Goal: Transaction & Acquisition: Purchase product/service

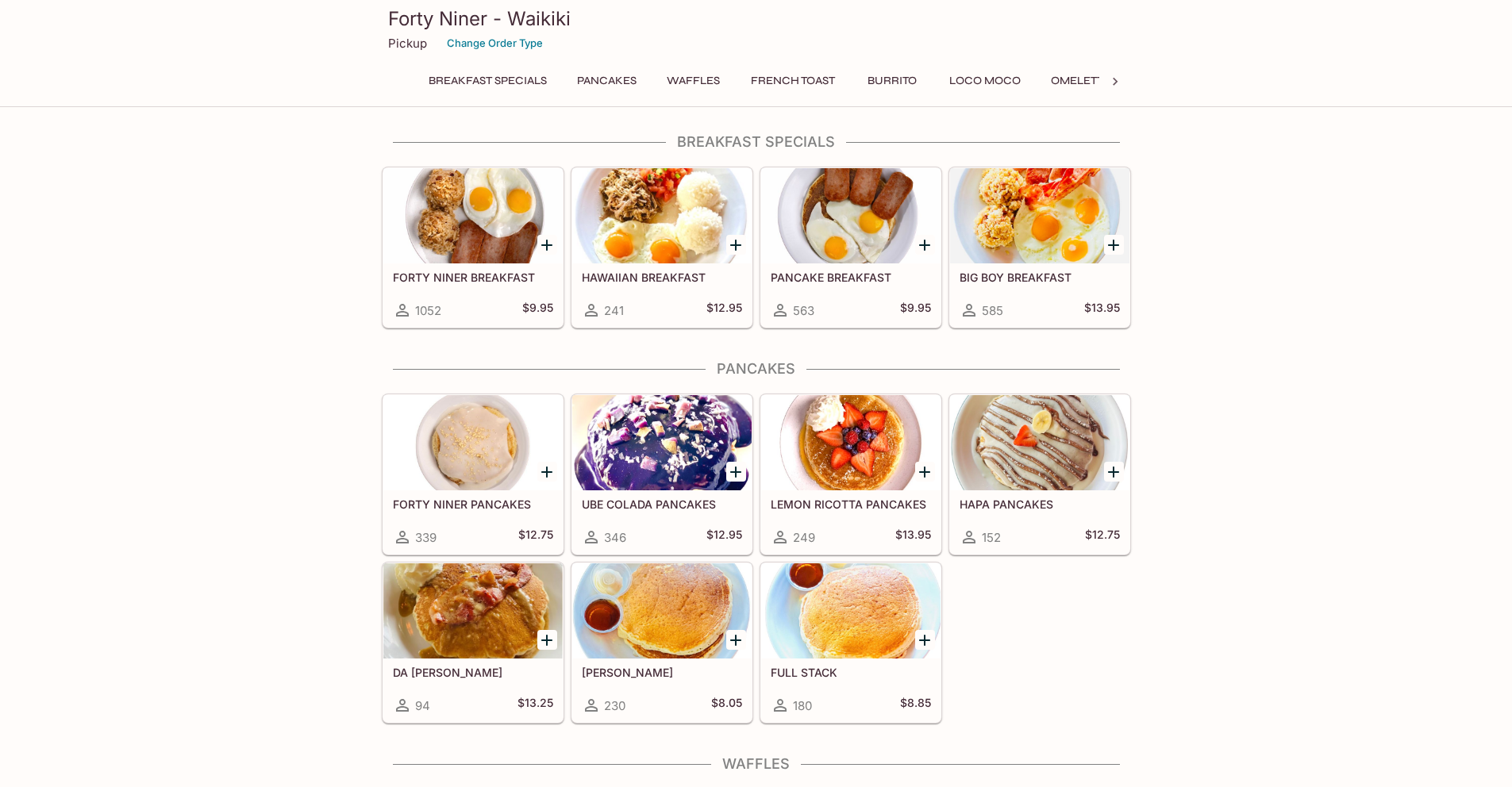
drag, startPoint x: 390, startPoint y: 502, endPoint x: 484, endPoint y: 498, distance: 94.1
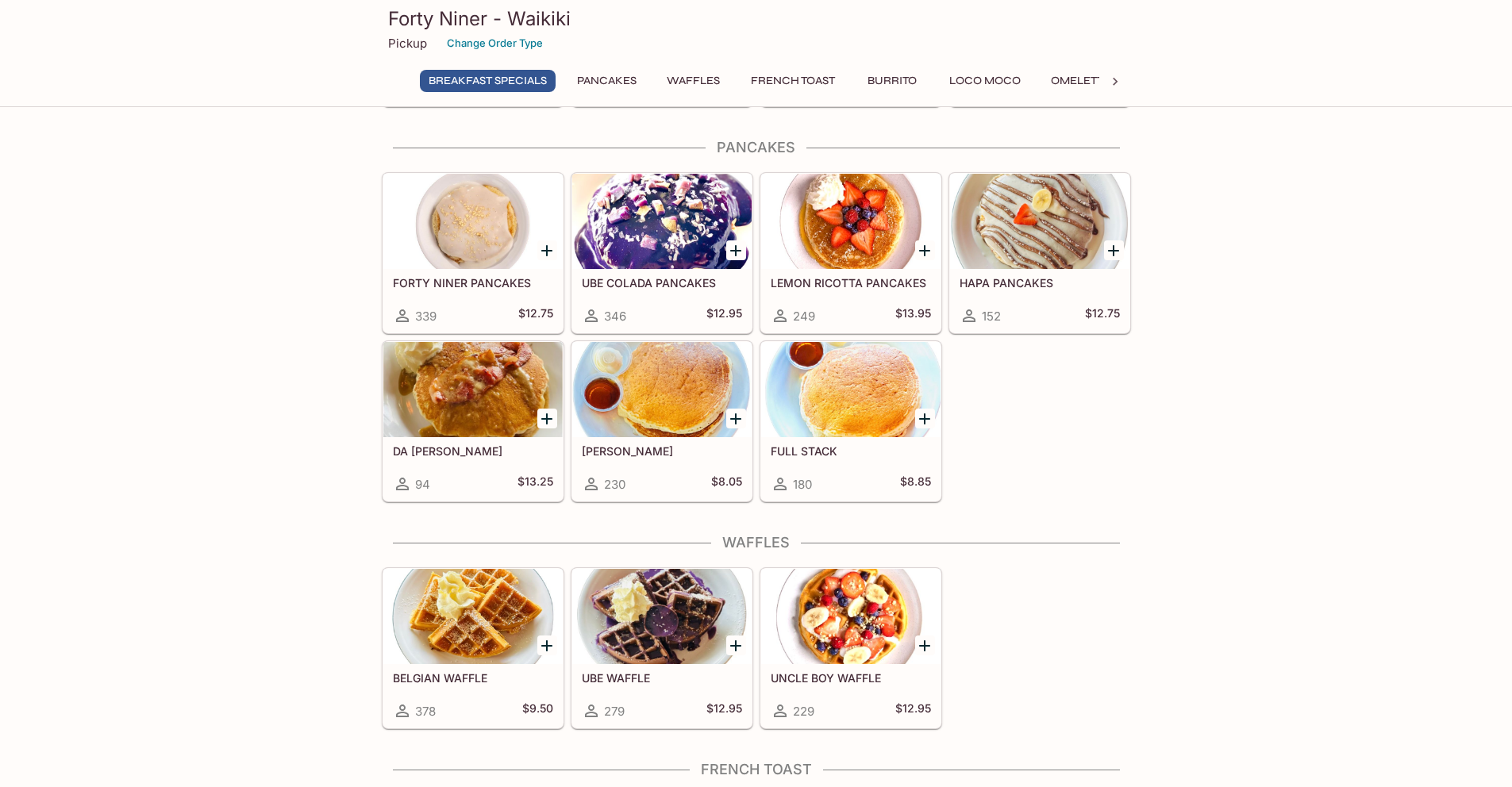
scroll to position [244, 0]
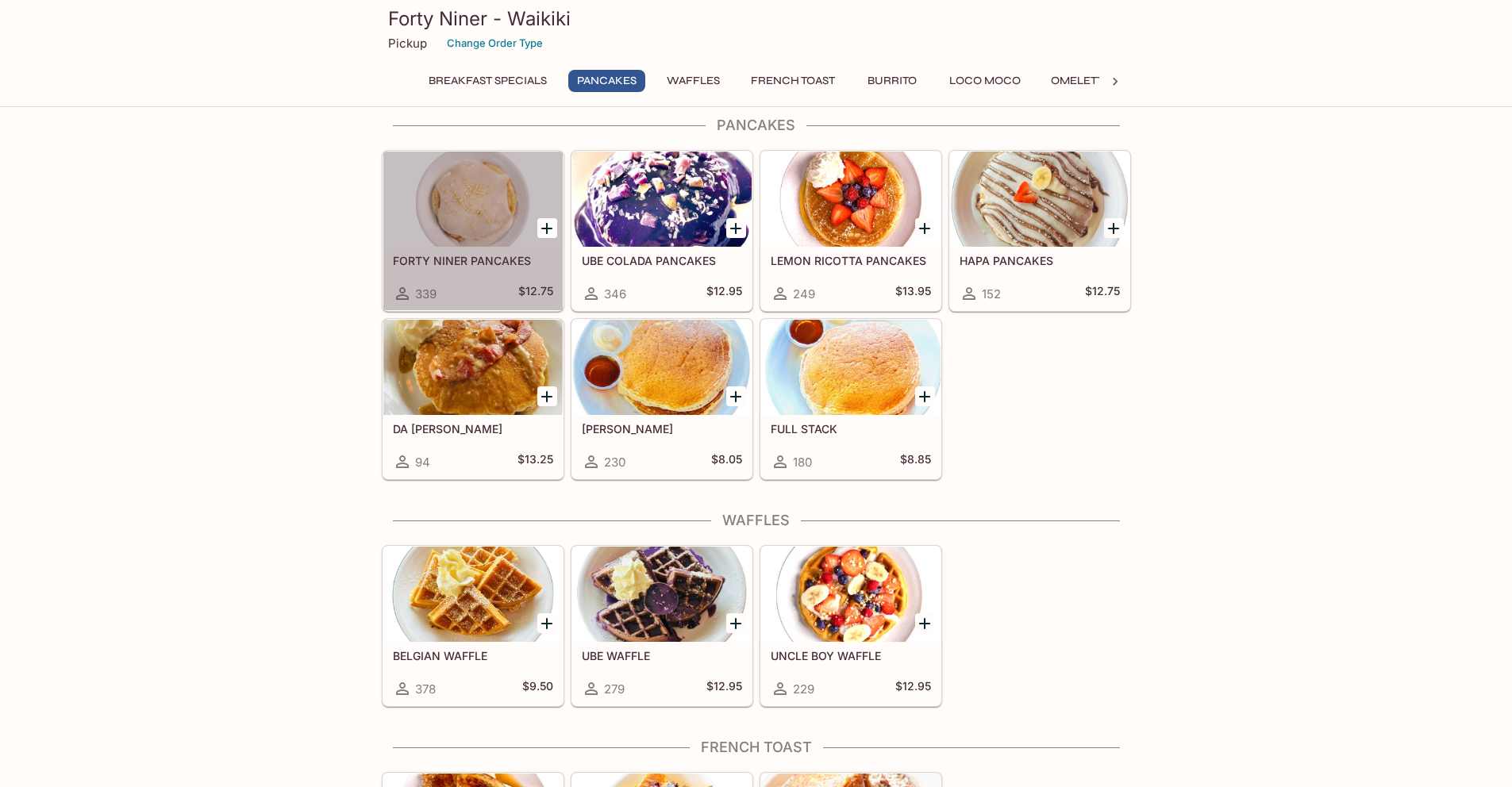
click at [478, 257] on h5 "FORTY NINER PANCAKES" at bounding box center [473, 260] width 160 height 14
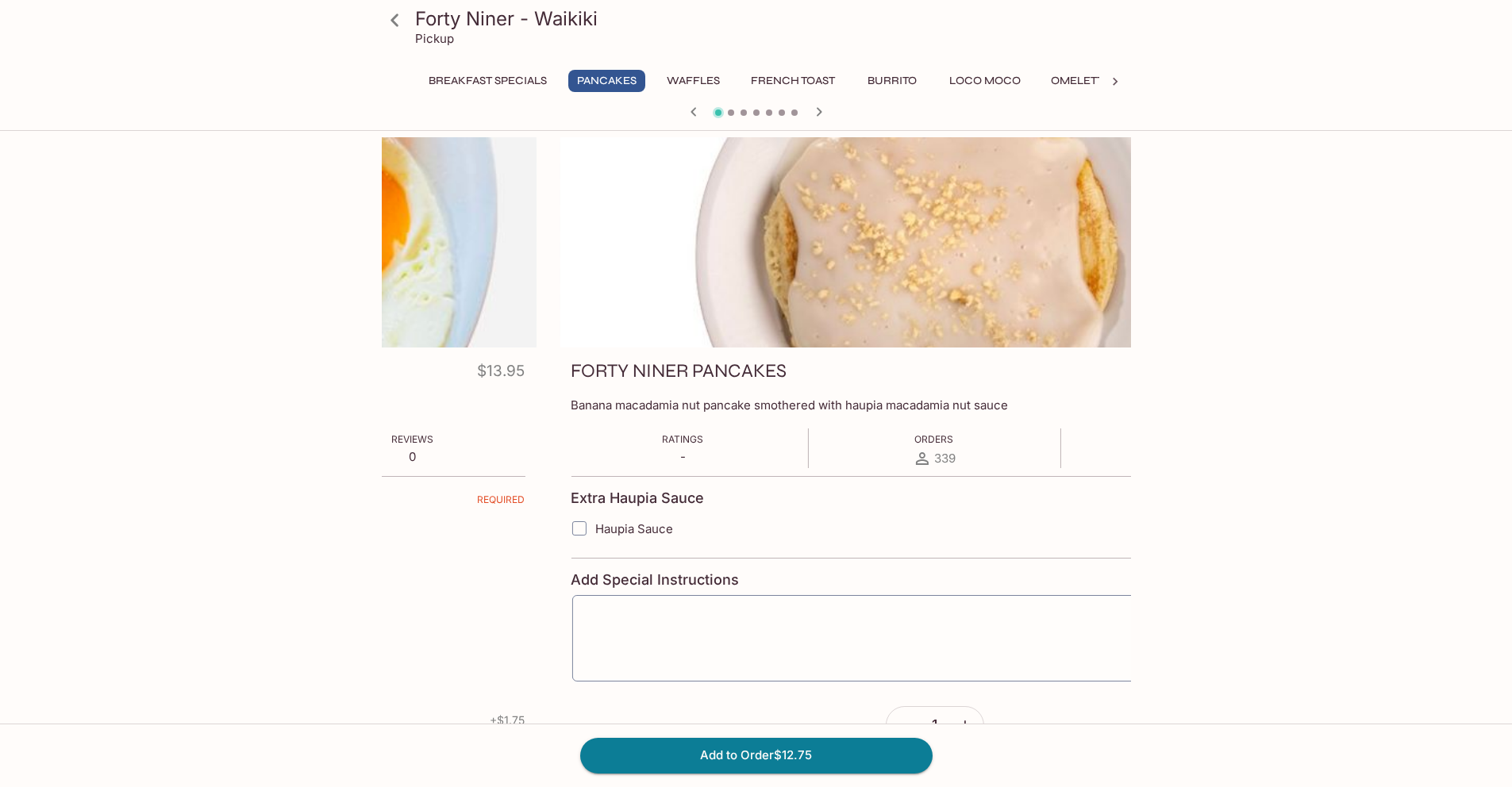
click at [798, 379] on div "FORTY NINER PANCAKES $12.75" at bounding box center [934, 374] width 727 height 31
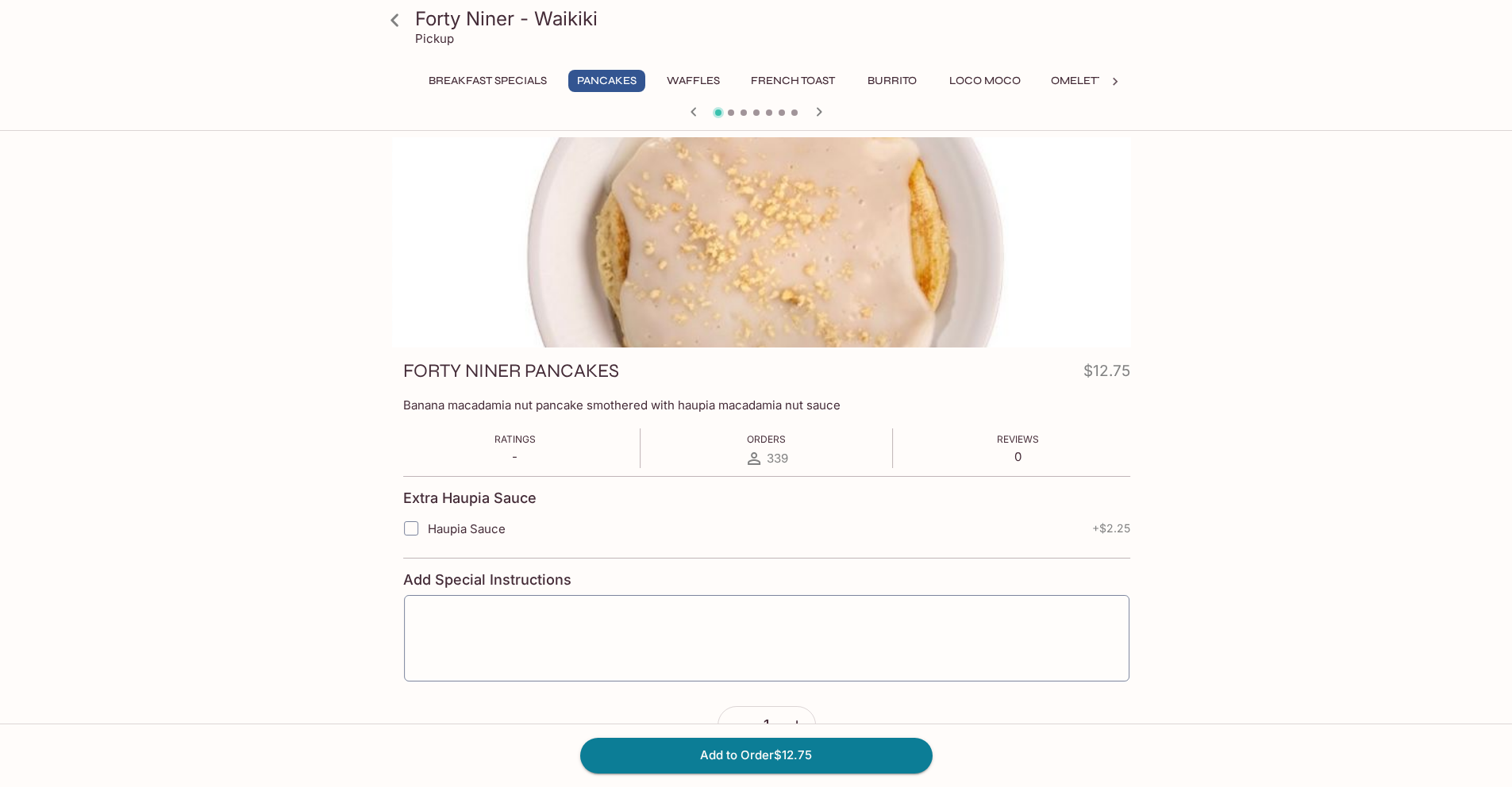
click at [405, 412] on div "FORTY NINER PANCAKES $12.75 Banana macadamia nut pancake smothered with haupia …" at bounding box center [766, 558] width 749 height 420
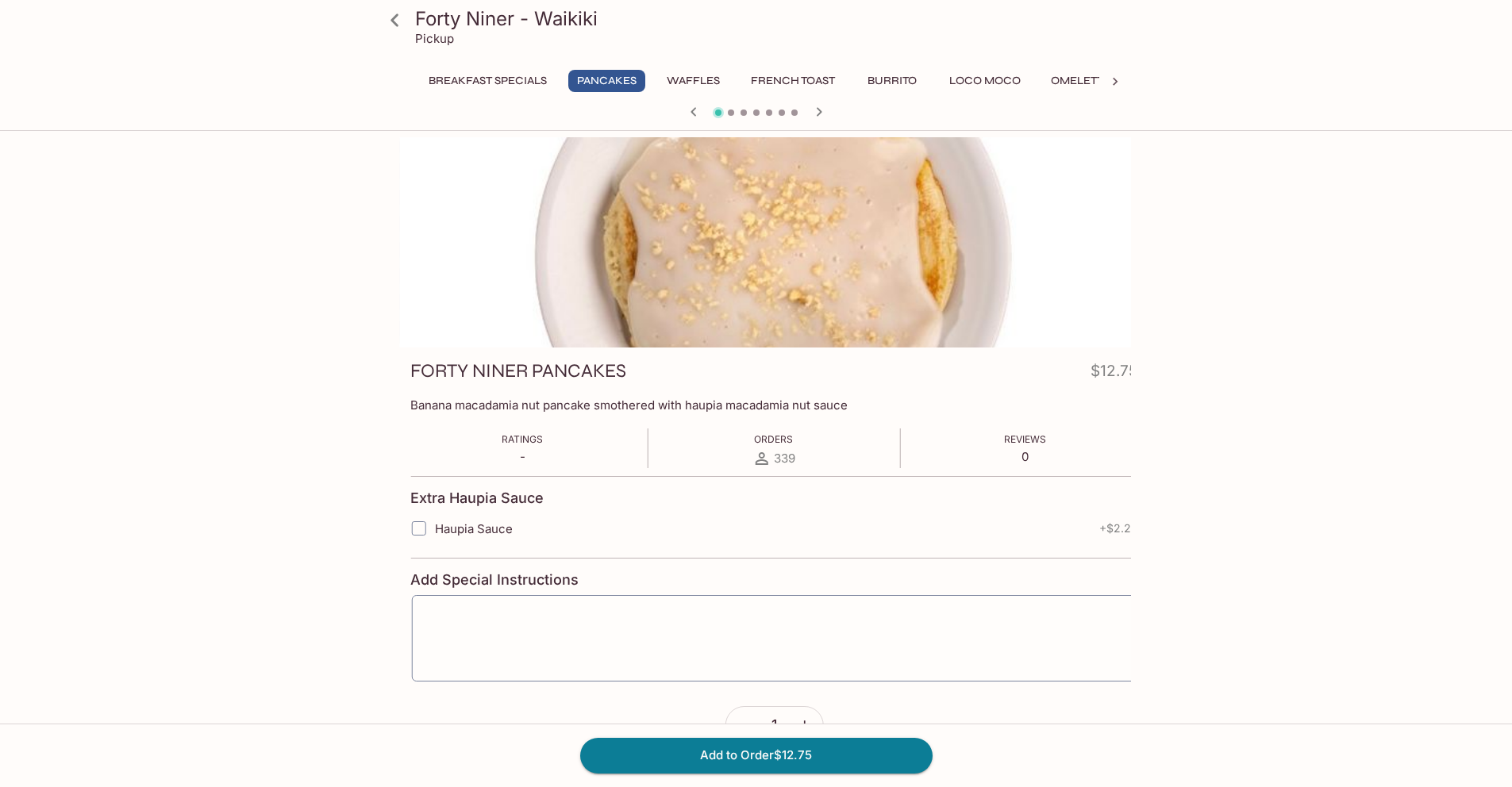
click at [411, 452] on div "FORTY NINER PANCAKES $12.75 Banana macadamia nut pancake smothered with haupia …" at bounding box center [773, 558] width 749 height 420
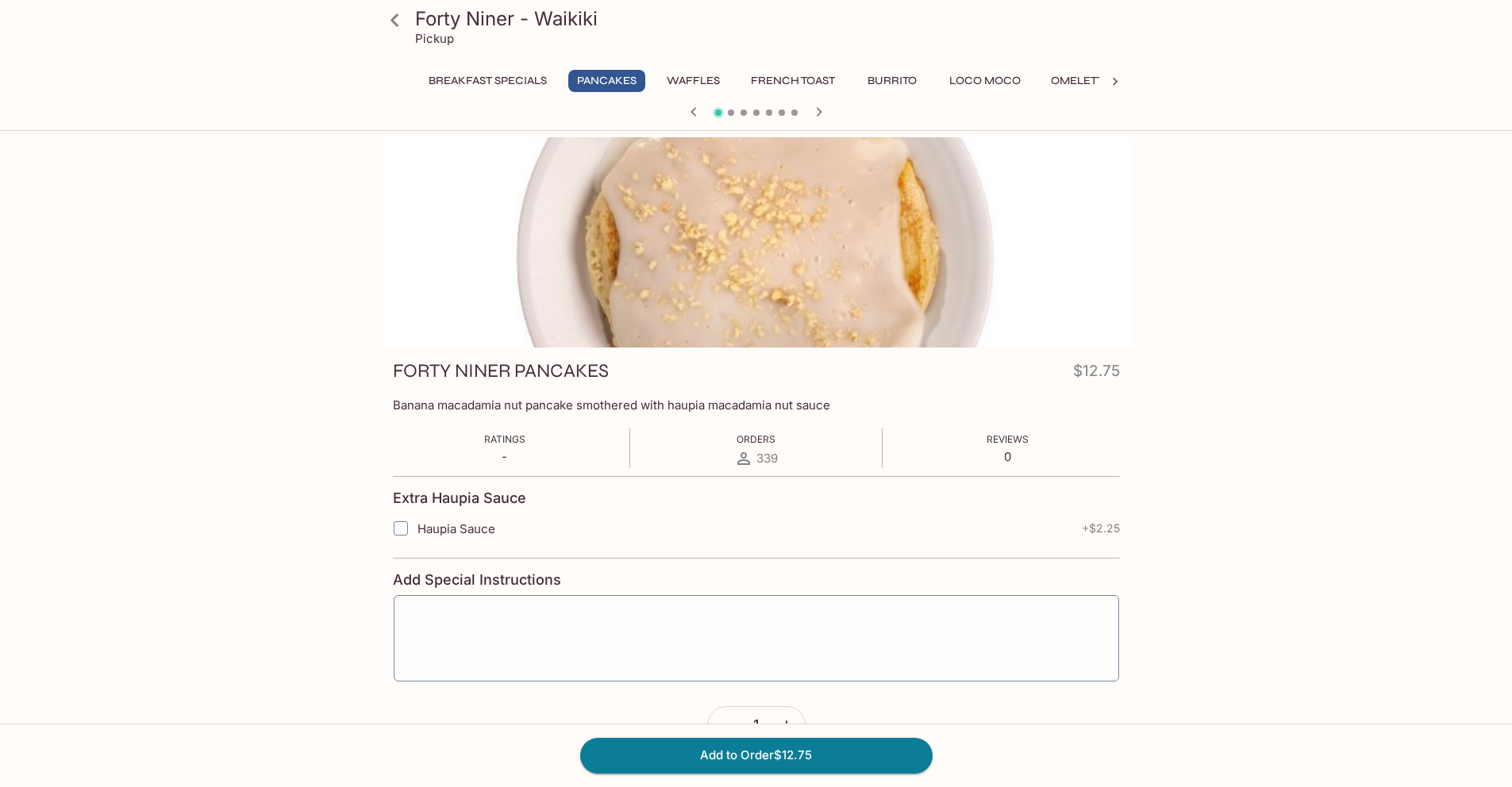
click at [563, 366] on h3 "FORTY NINER PANCAKES" at bounding box center [500, 371] width 216 height 24
click at [563, 365] on h3 "FORTY NINER PANCAKES" at bounding box center [500, 371] width 216 height 24
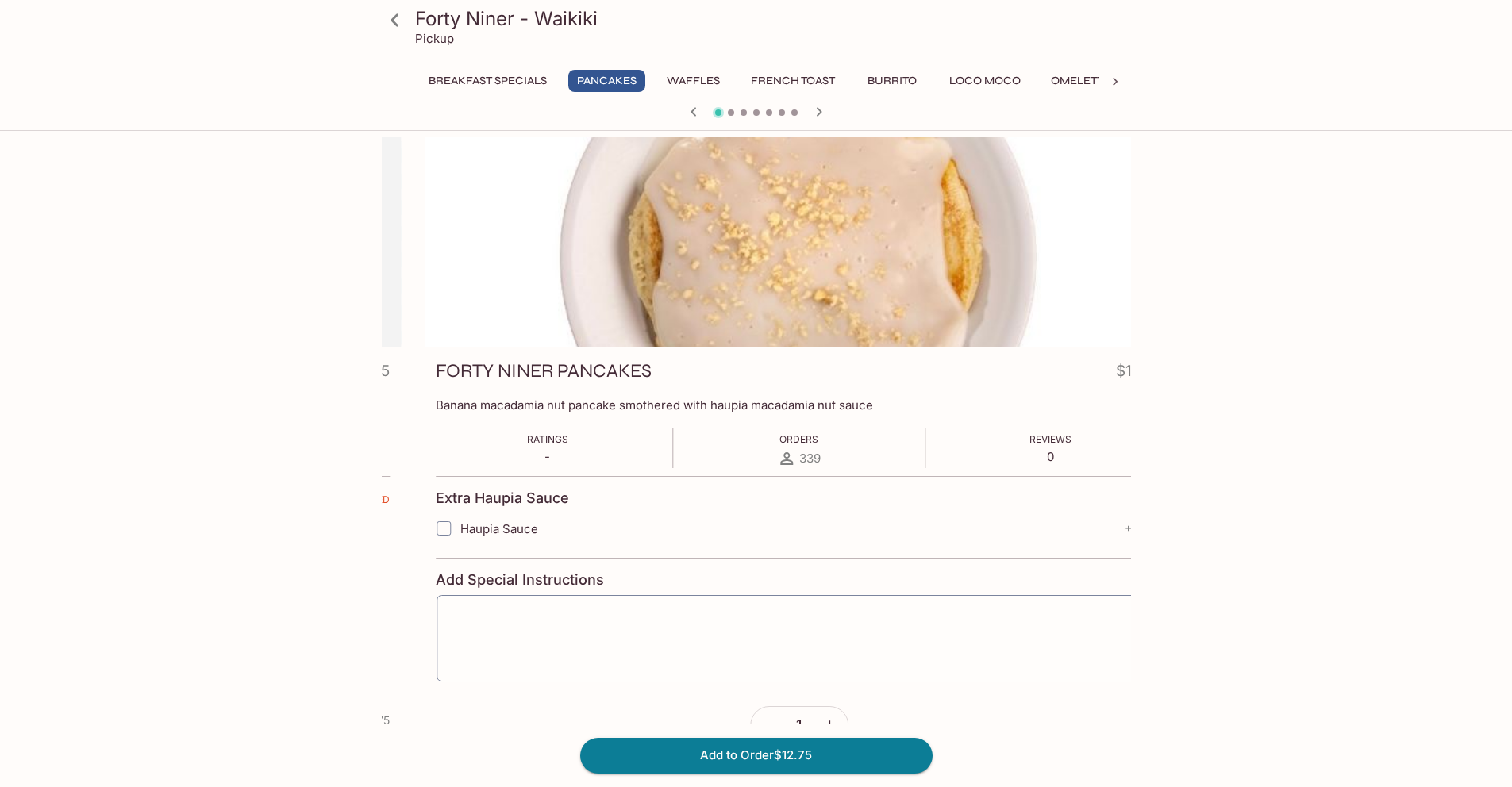
click at [438, 495] on div "FORTY NINER PANCAKES $12.75 Banana macadamia nut pancake smothered with haupia …" at bounding box center [799, 558] width 749 height 420
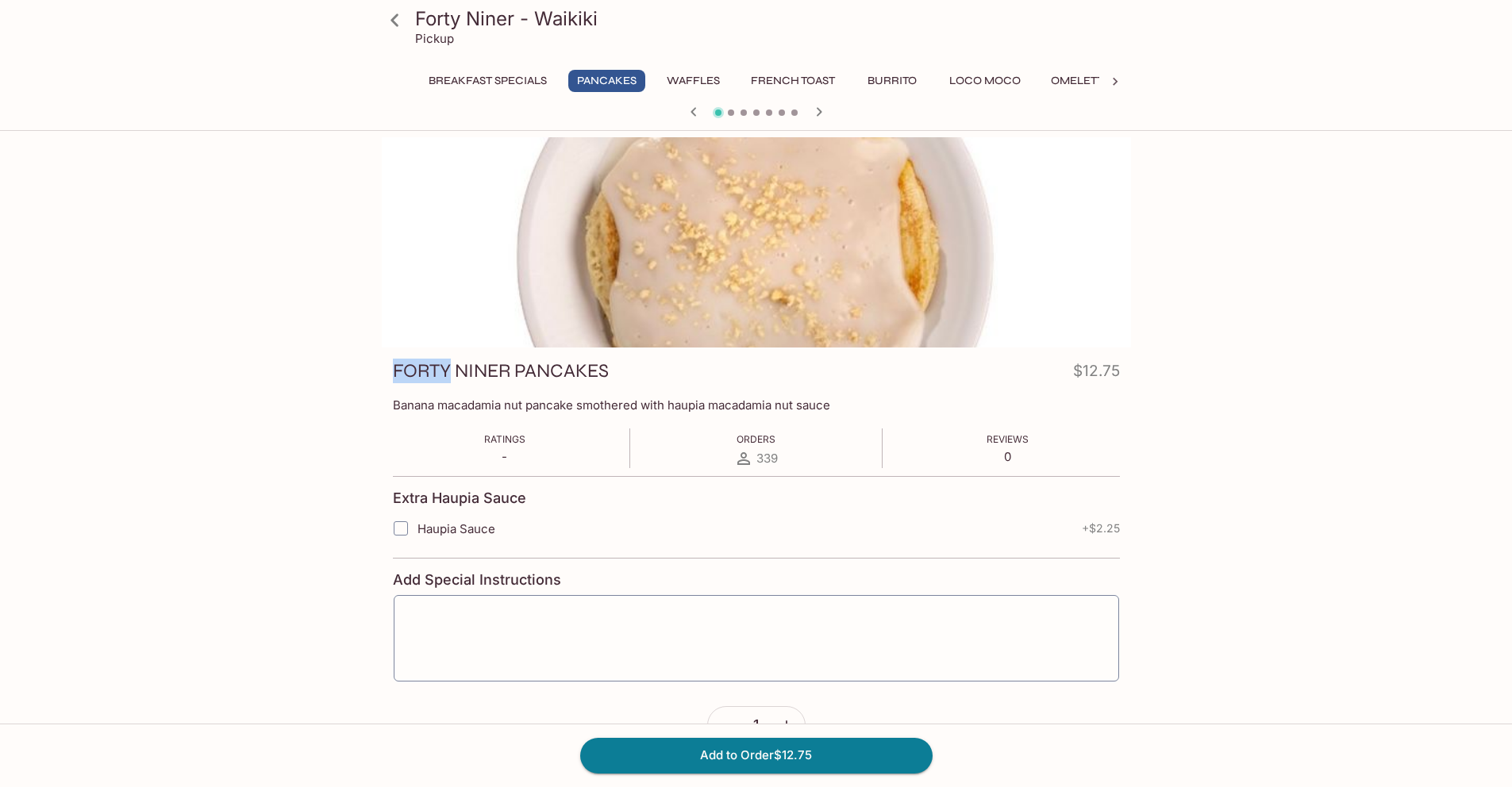
copy h3 "FORTY"
copy h3 "NINER"
copy h3 "PANCAKES"
